Goal: Check status: Check status

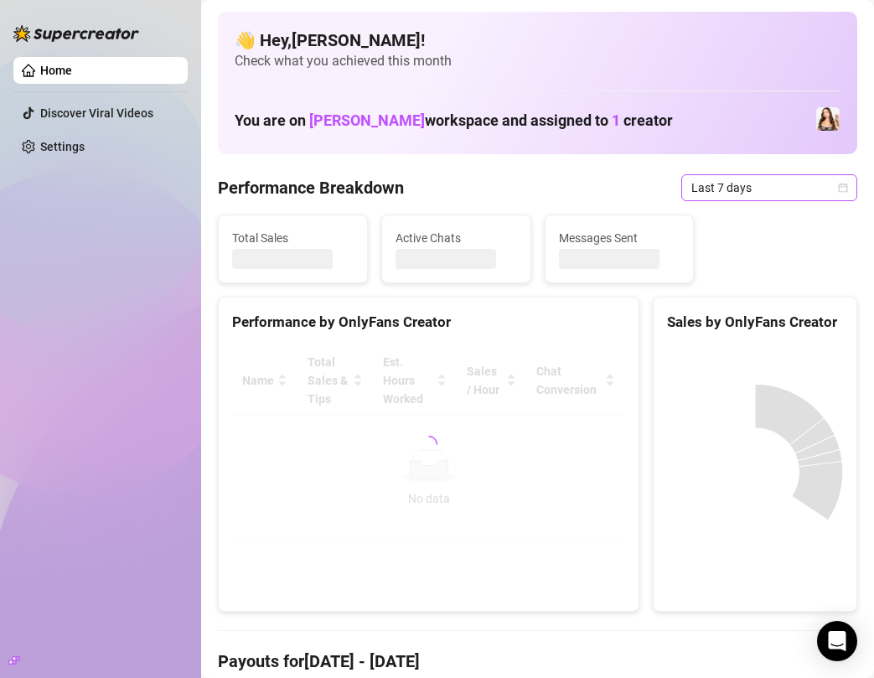
click at [848, 186] on div "Last 7 days" at bounding box center [770, 187] width 176 height 27
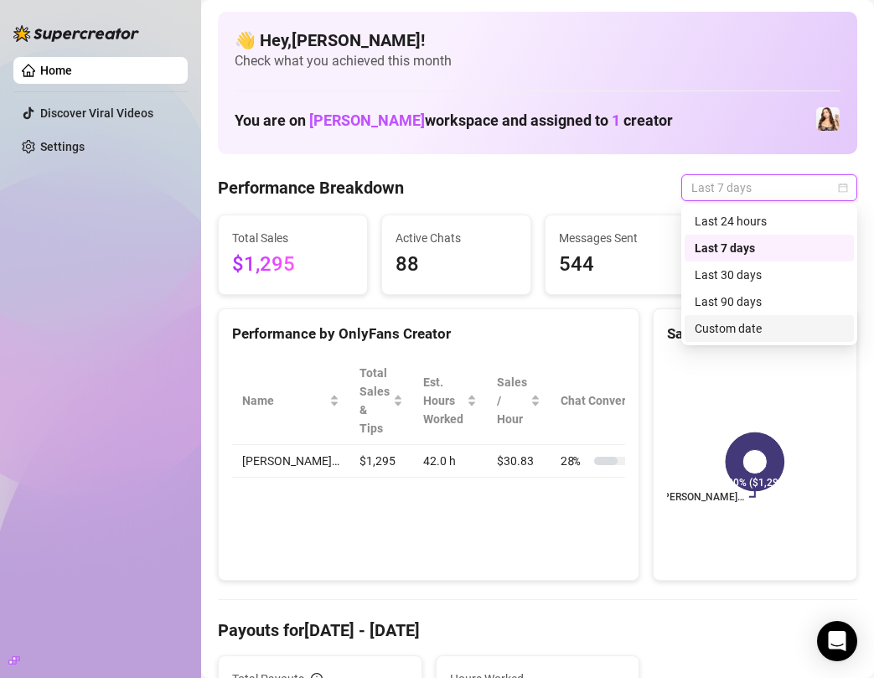
click at [753, 331] on div "Custom date" at bounding box center [769, 328] width 149 height 18
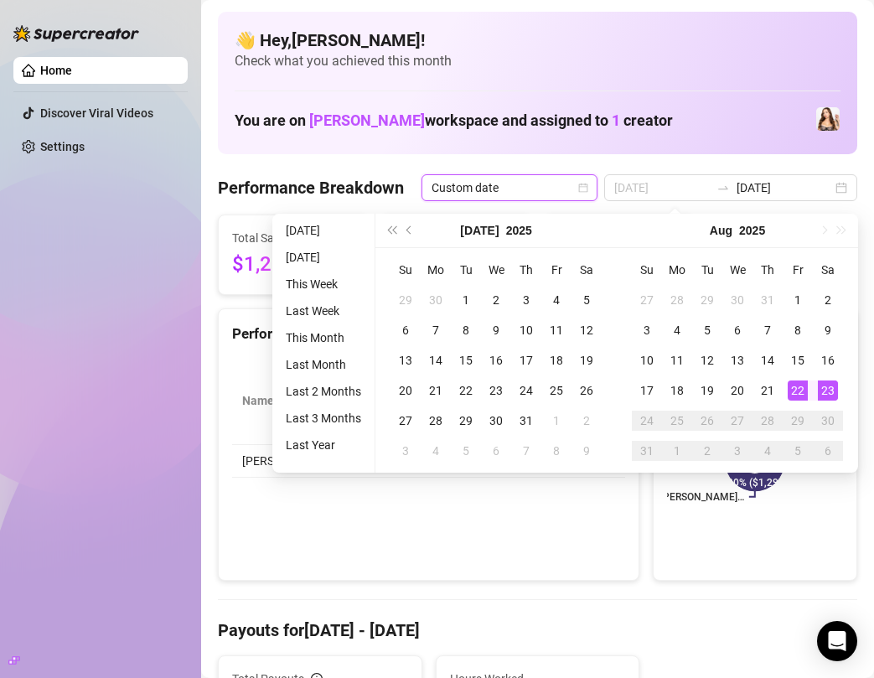
type input "[DATE]"
click at [832, 387] on div "23" at bounding box center [828, 391] width 20 height 20
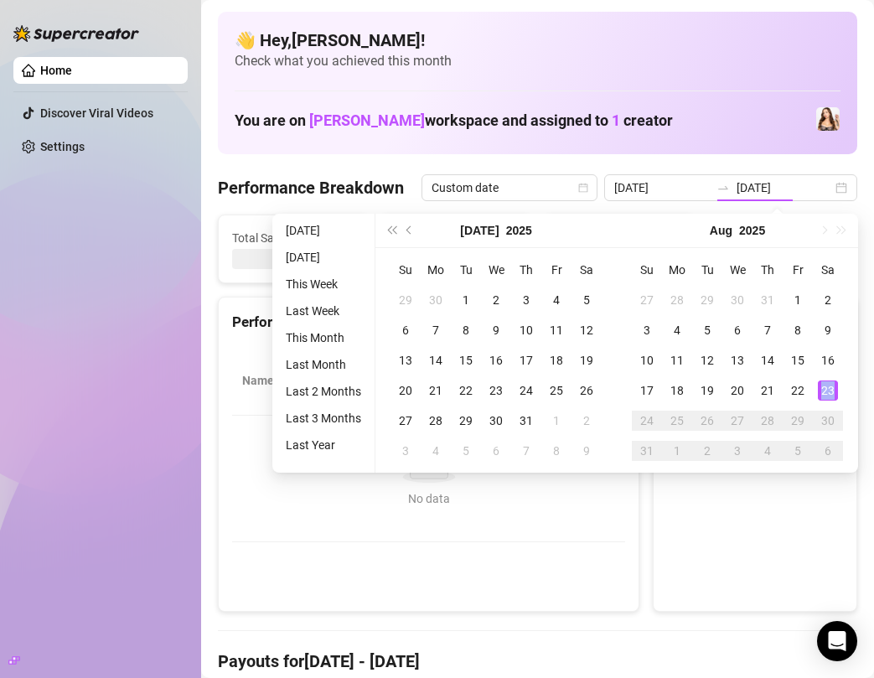
type input "[DATE]"
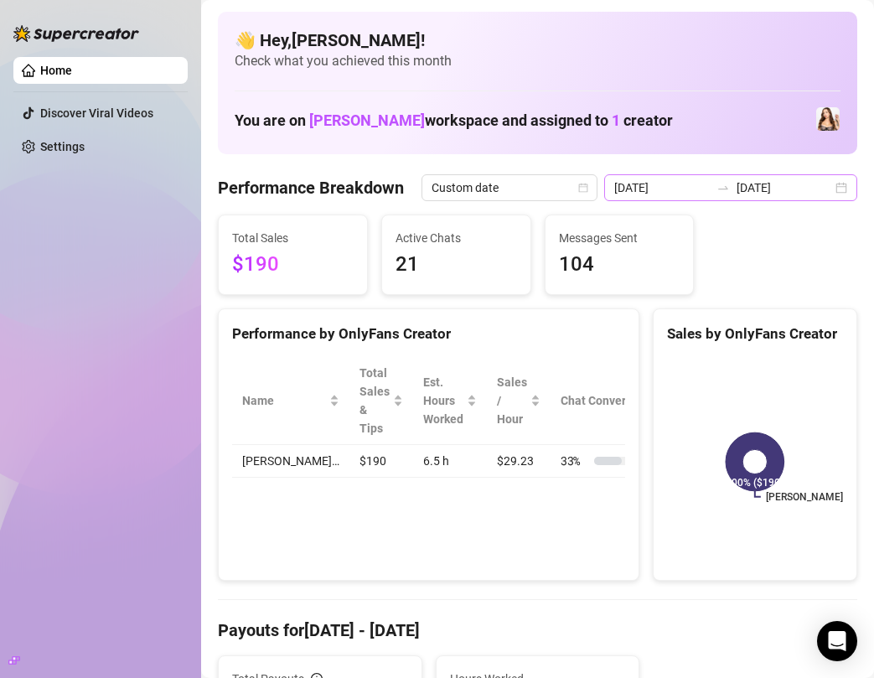
click at [842, 189] on div "2025-08-23 2025-08-23" at bounding box center [730, 187] width 253 height 27
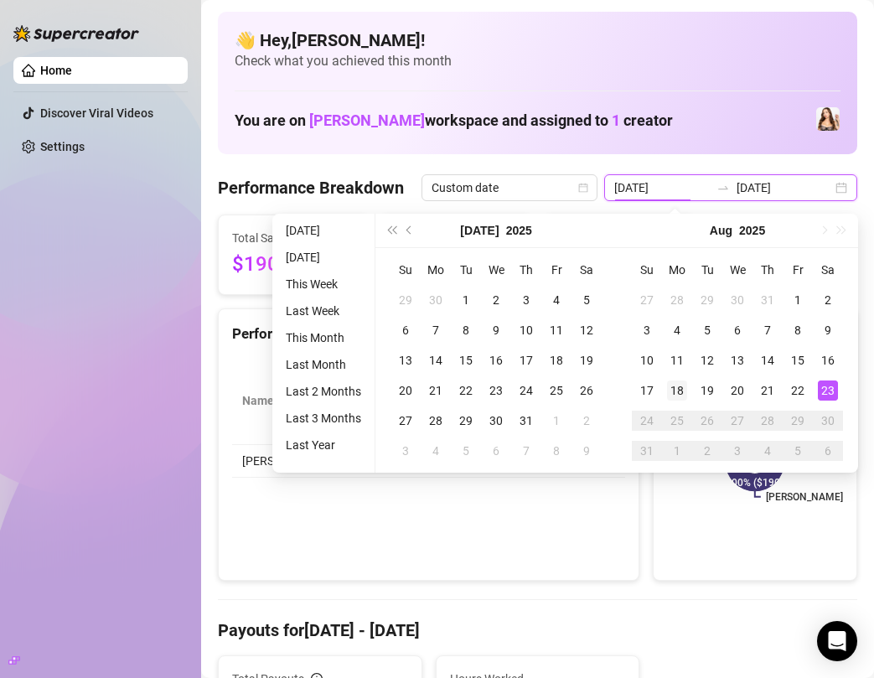
type input "2025-08-18"
click at [676, 391] on div "18" at bounding box center [677, 391] width 20 height 20
type input "[DATE]"
click at [828, 392] on div "23" at bounding box center [828, 391] width 20 height 20
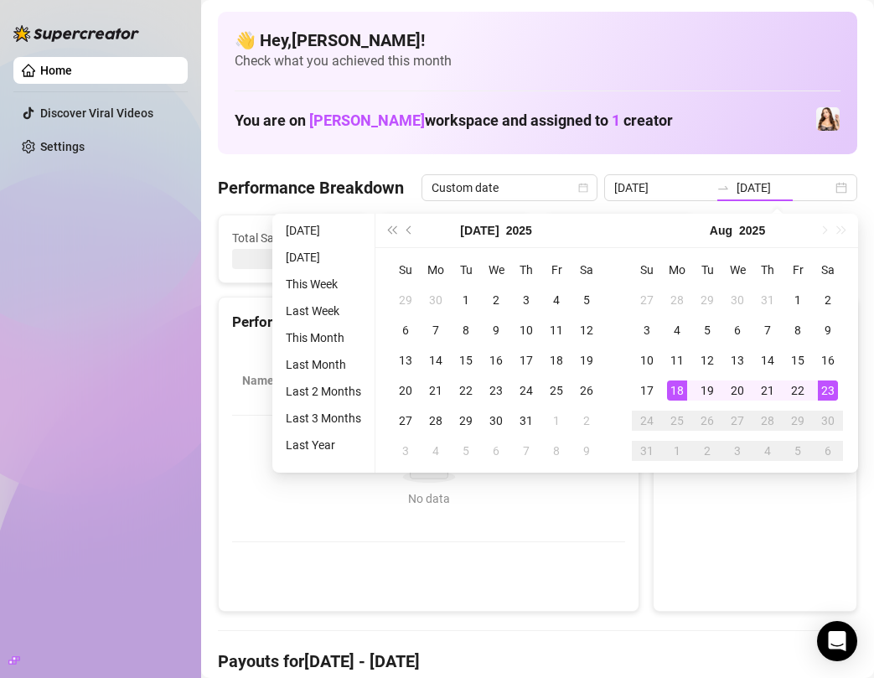
type input "2025-08-18"
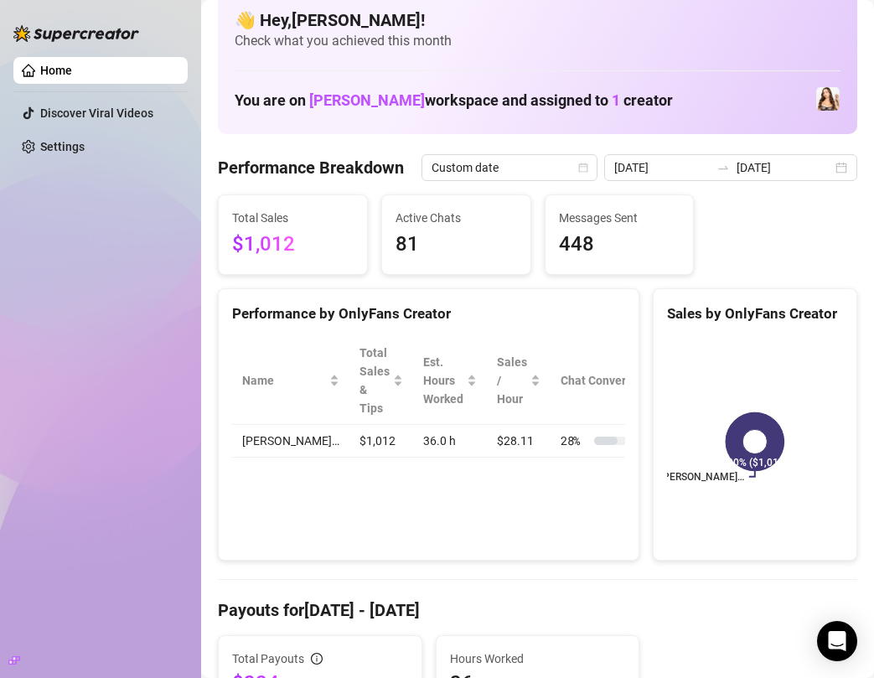
scroll to position [19, 0]
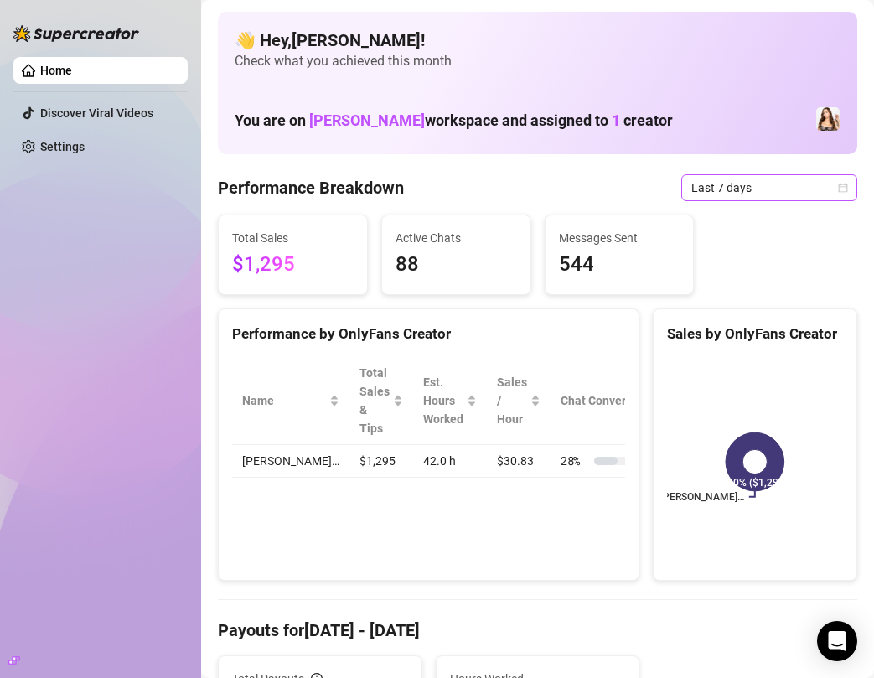
click at [840, 192] on icon "calendar" at bounding box center [843, 188] width 10 height 10
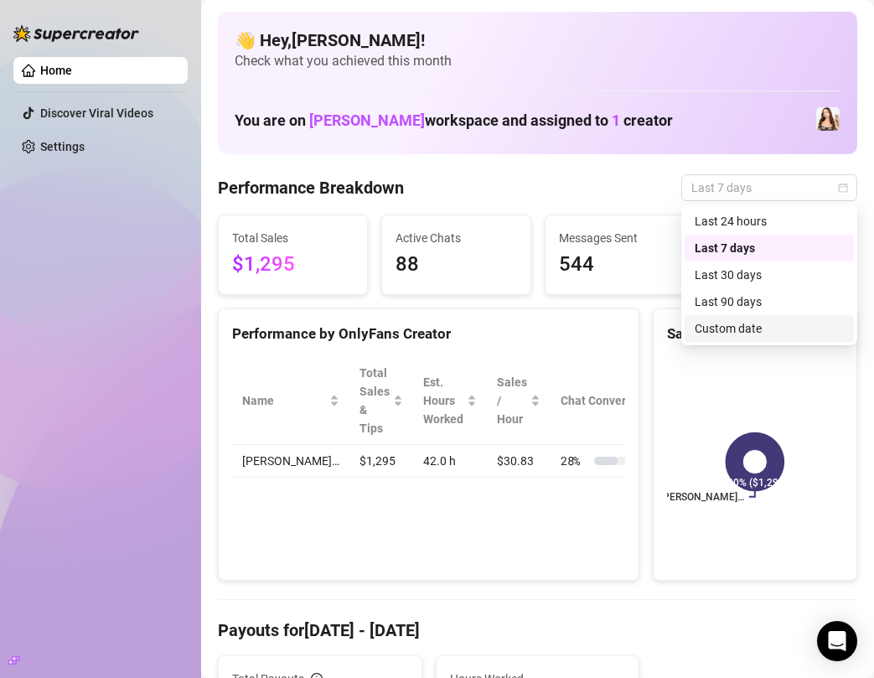
click at [766, 329] on div "Custom date" at bounding box center [769, 328] width 149 height 18
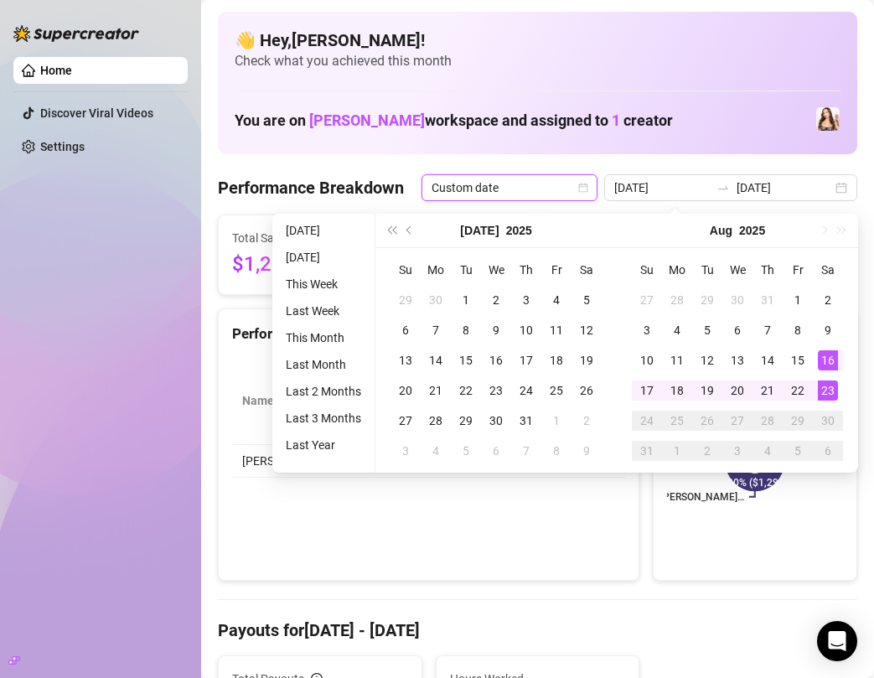
type input "[DATE]"
click at [825, 395] on div "23" at bounding box center [828, 391] width 20 height 20
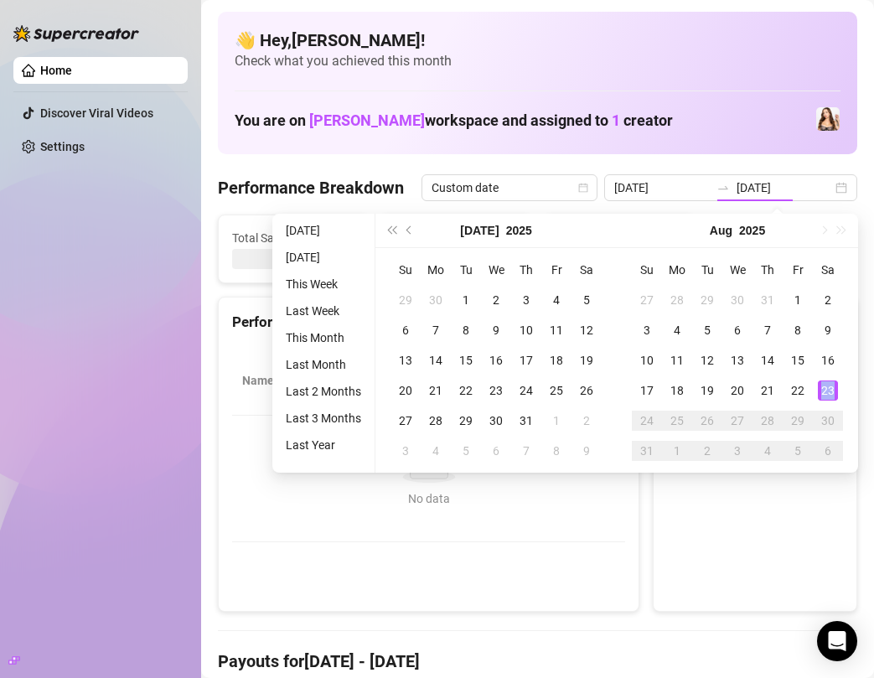
type input "[DATE]"
